Goal: Complete application form

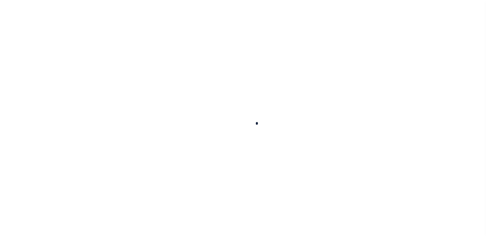
scroll to position [42, 0]
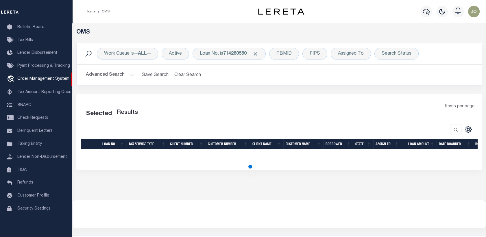
select select "200"
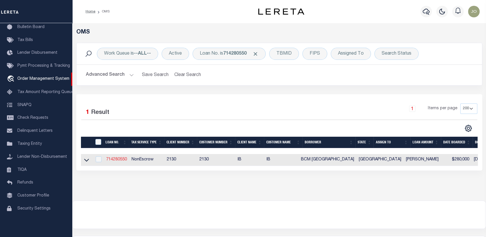
click at [115, 161] on link "714280550" at bounding box center [116, 160] width 21 height 4
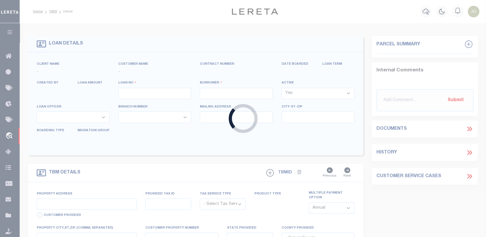
type input "714280550"
type input "BCM [GEOGRAPHIC_DATA]"
select select
type input "ATTN: [PERSON_NAME] [STREET_ADDRESS]"
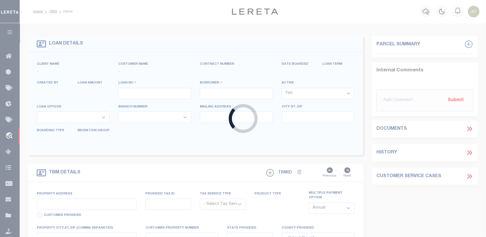
type input "[US_STATE][GEOGRAPHIC_DATA] 77591"
select select
select select "NonEscrow"
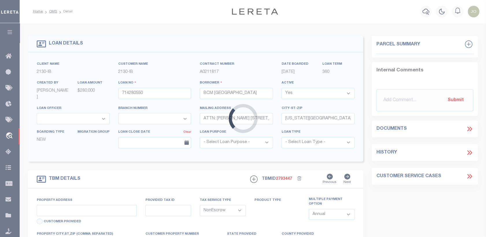
select select "7065"
select select "2702"
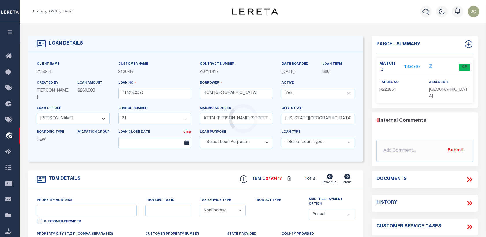
type input "[STREET_ADDRESS]"
select select
type input "[US_STATE][GEOGRAPHIC_DATA] 77590"
type input "[US_STATE]"
type input "[GEOGRAPHIC_DATA]"
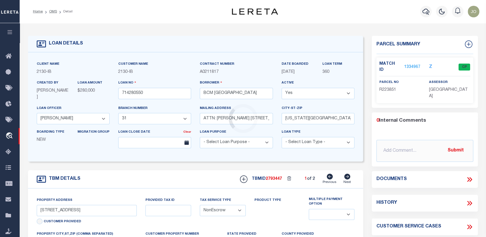
select select
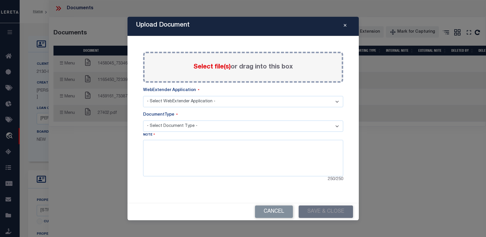
select select "7065"
select select "2702"
select select "NonEscrow"
click at [344, 27] on icon "Close" at bounding box center [345, 25] width 3 height 4
